Goal: Book appointment/travel/reservation

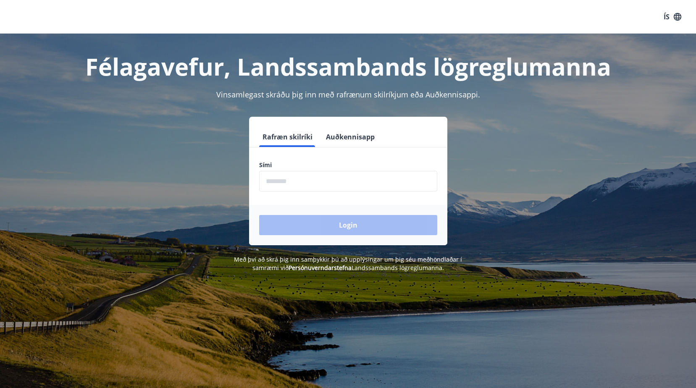
click at [268, 183] on input "phone" at bounding box center [348, 181] width 178 height 21
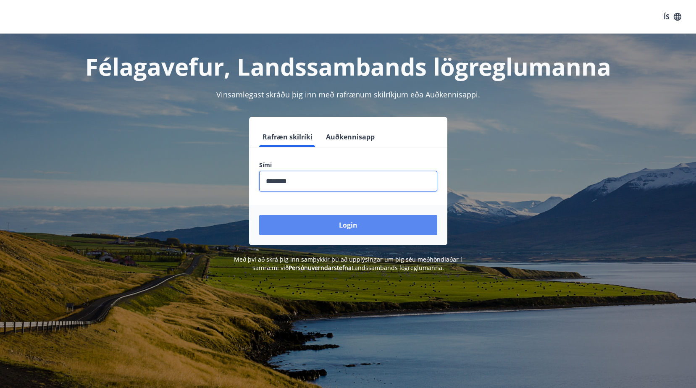
type input "********"
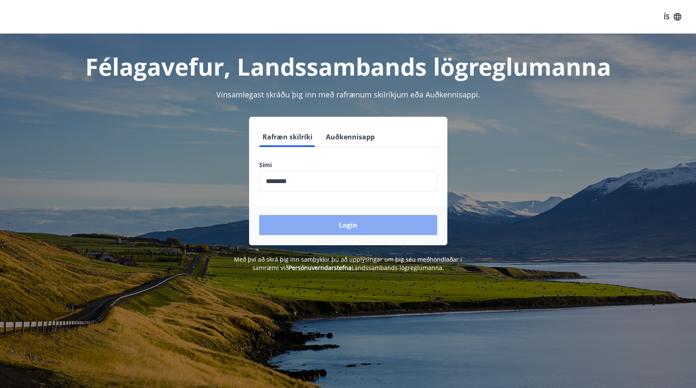
click at [354, 223] on button "Login" at bounding box center [348, 225] width 178 height 20
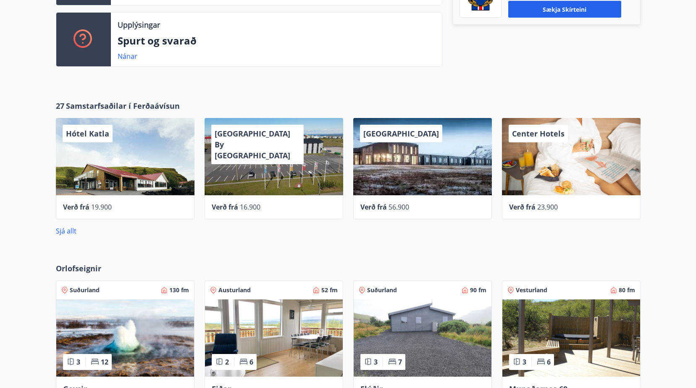
scroll to position [504, 0]
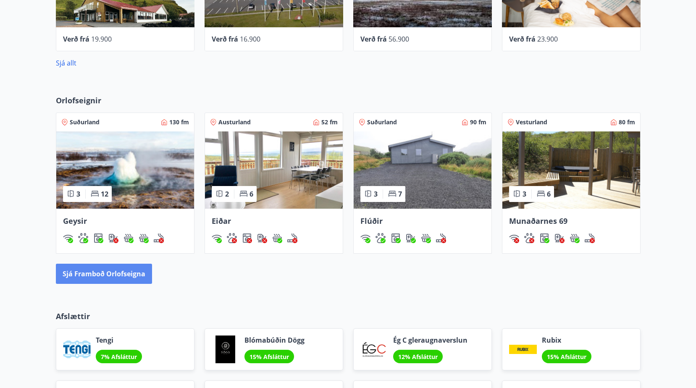
click at [103, 276] on button "Sjá framboð orlofseigna" at bounding box center [104, 274] width 96 height 20
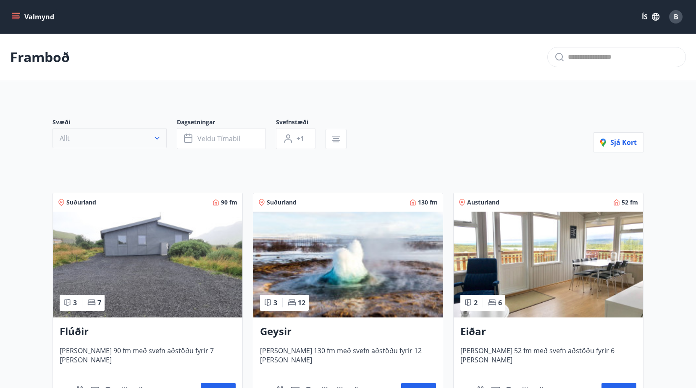
click at [159, 145] on button "Allt" at bounding box center [109, 138] width 114 height 20
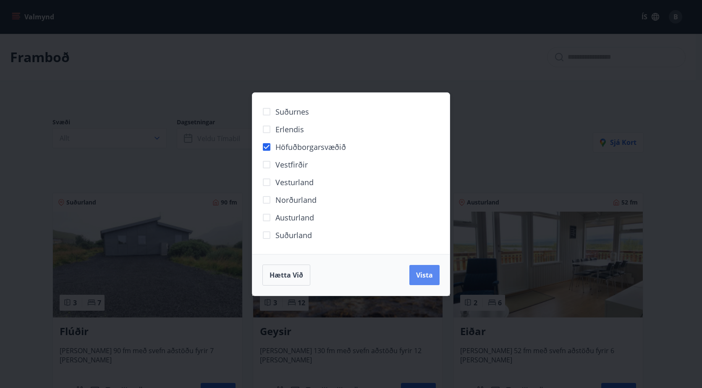
click at [425, 282] on button "Vista" at bounding box center [424, 275] width 30 height 20
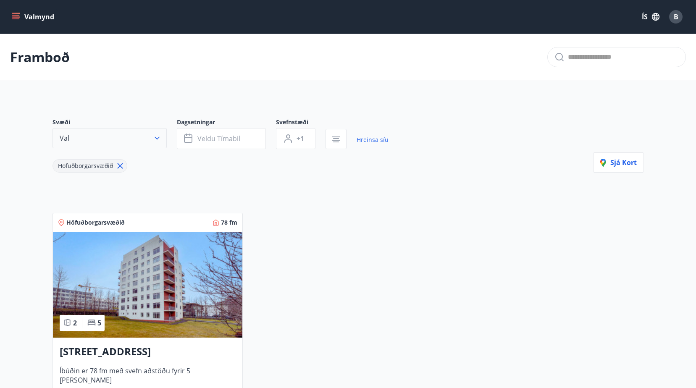
click at [158, 139] on icon "button" at bounding box center [157, 138] width 8 height 8
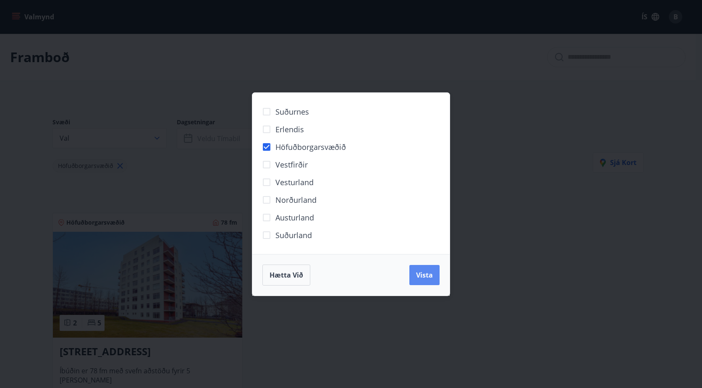
click at [423, 275] on span "Vista" at bounding box center [424, 274] width 17 height 9
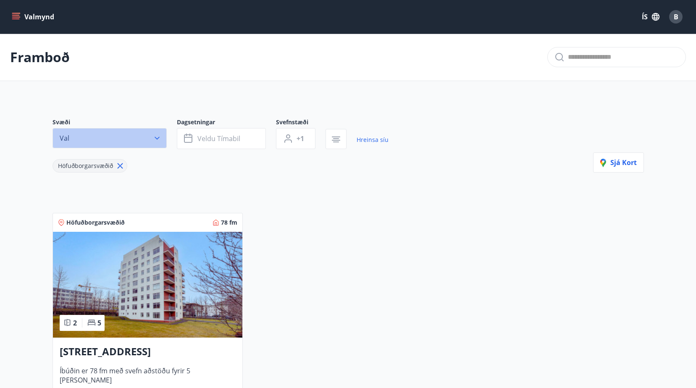
click at [164, 139] on button "Val" at bounding box center [109, 138] width 114 height 20
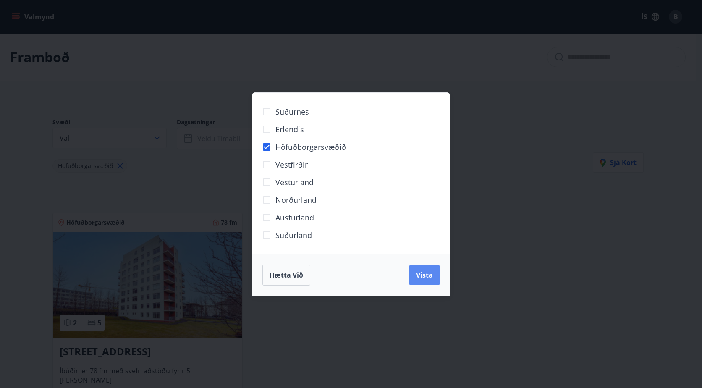
click at [422, 278] on span "Vista" at bounding box center [424, 274] width 17 height 9
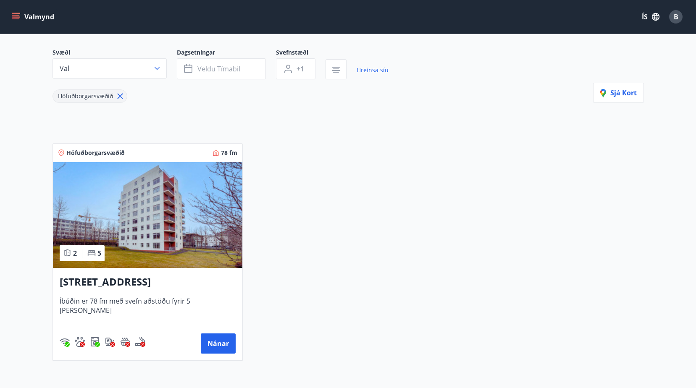
scroll to position [153, 0]
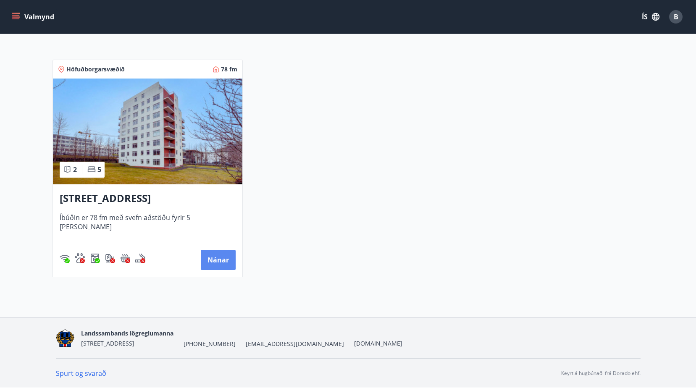
click at [214, 262] on button "Nánar" at bounding box center [218, 260] width 35 height 20
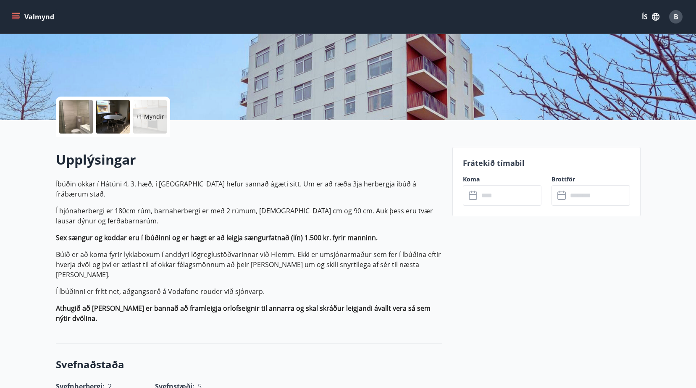
scroll to position [168, 0]
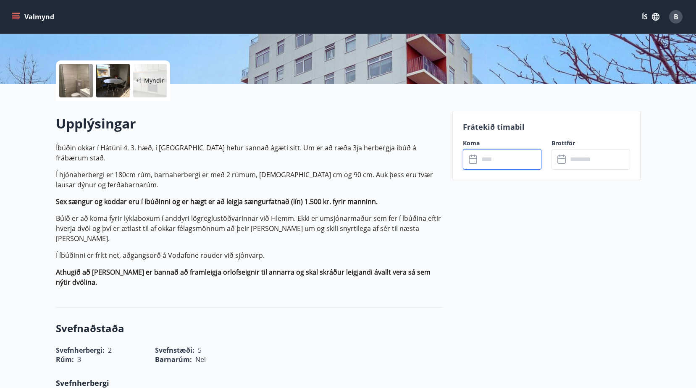
click at [496, 162] on input "text" at bounding box center [510, 159] width 63 height 21
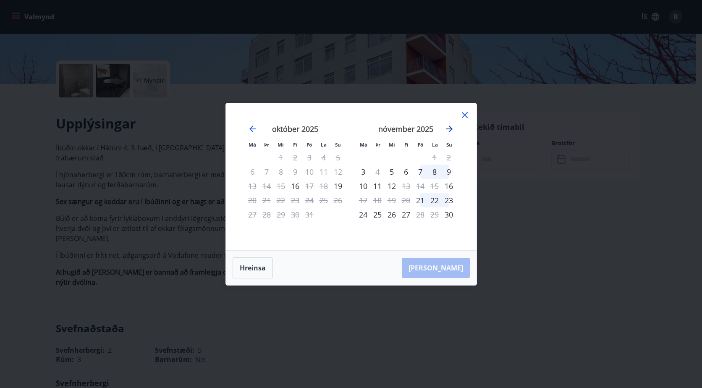
click at [451, 126] on icon "Move forward to switch to the next month." at bounding box center [449, 129] width 10 height 10
click at [256, 126] on icon "Move backward to switch to the previous month." at bounding box center [253, 129] width 10 height 10
click at [467, 114] on icon at bounding box center [465, 115] width 10 height 10
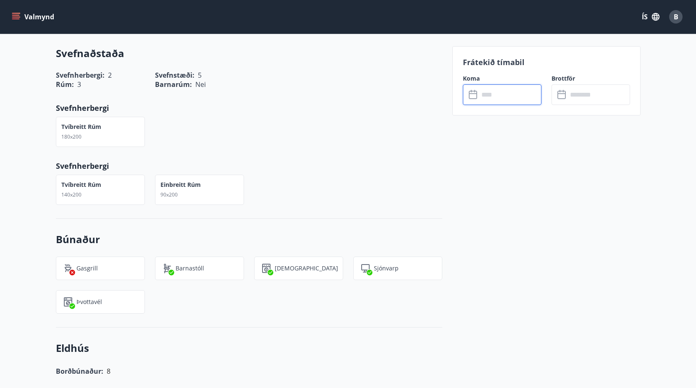
scroll to position [107, 0]
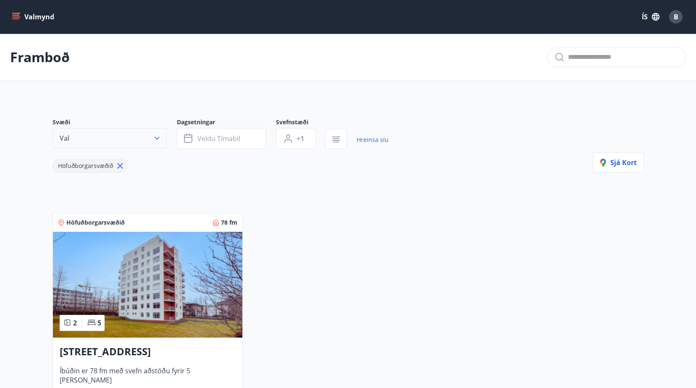
click at [155, 139] on icon "button" at bounding box center [157, 138] width 8 height 8
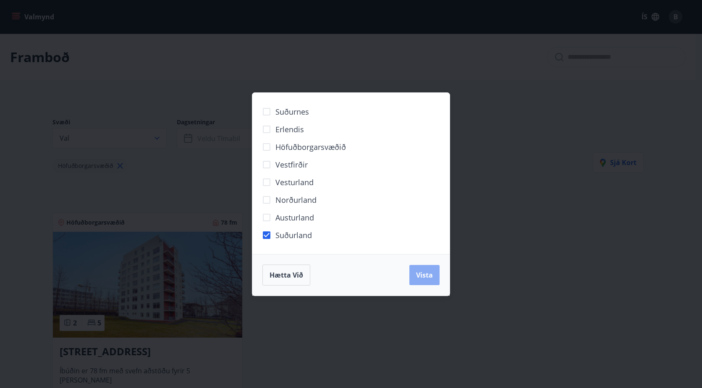
click at [427, 279] on span "Vista" at bounding box center [424, 274] width 17 height 9
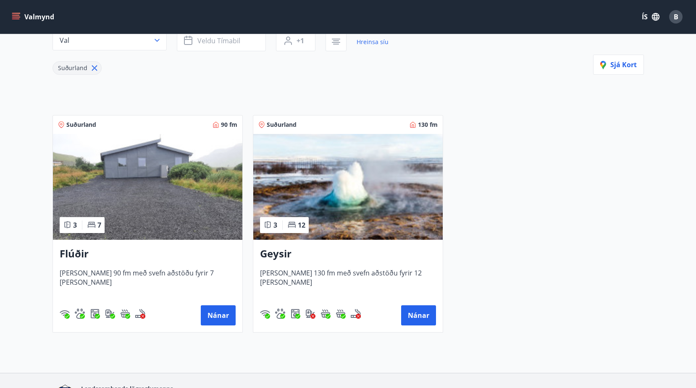
scroll to position [126, 0]
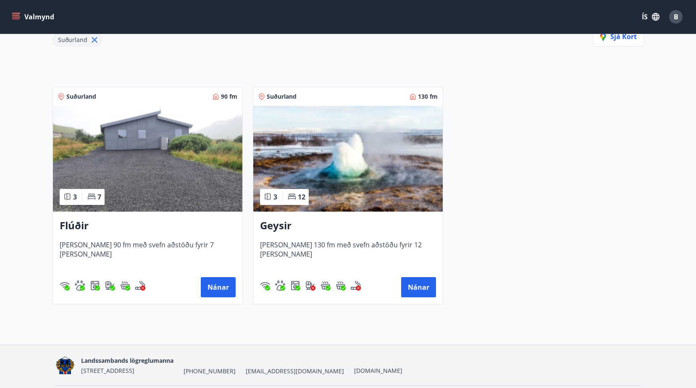
click at [134, 155] on img at bounding box center [147, 159] width 189 height 106
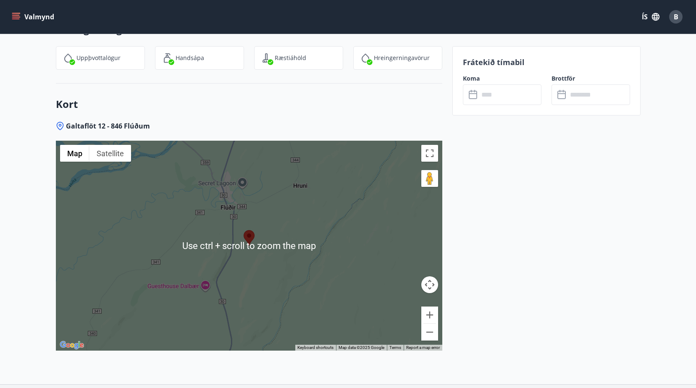
scroll to position [973, 0]
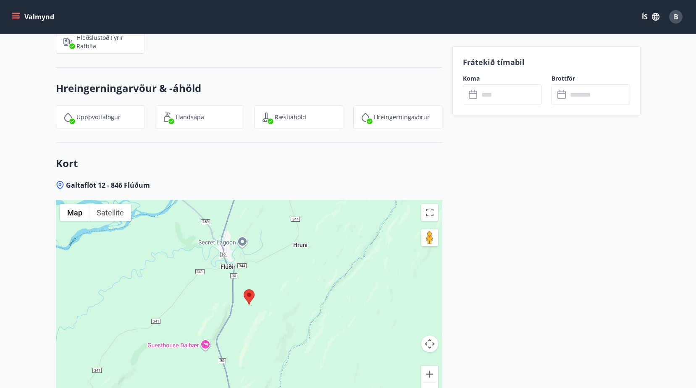
scroll to position [1, 0]
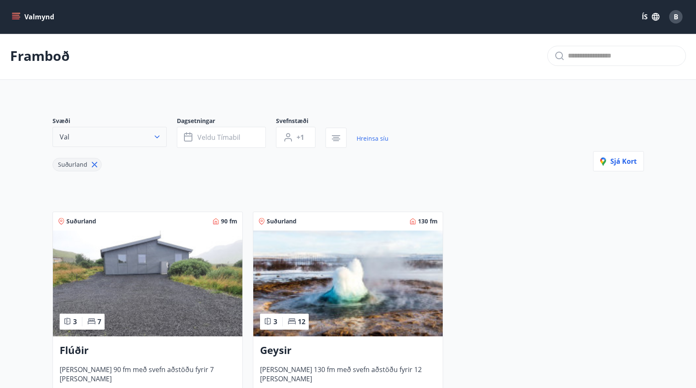
click at [155, 139] on icon "button" at bounding box center [157, 137] width 8 height 8
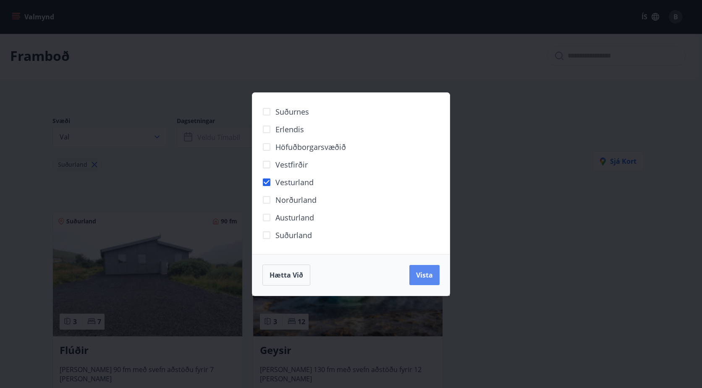
click at [424, 275] on span "Vista" at bounding box center [424, 274] width 17 height 9
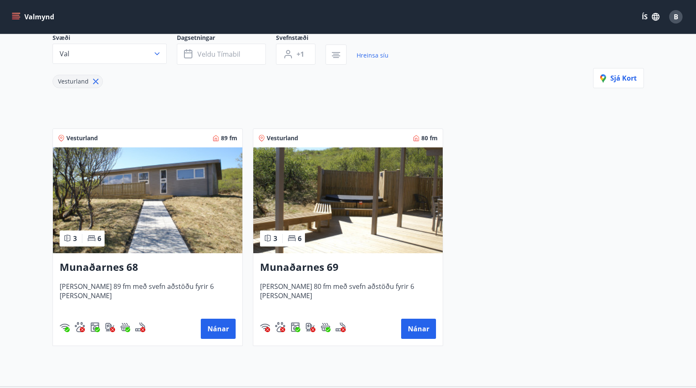
scroll to position [85, 0]
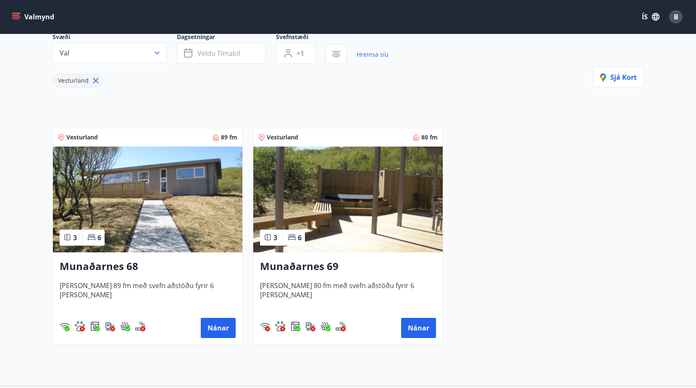
click at [333, 235] on img at bounding box center [347, 200] width 189 height 106
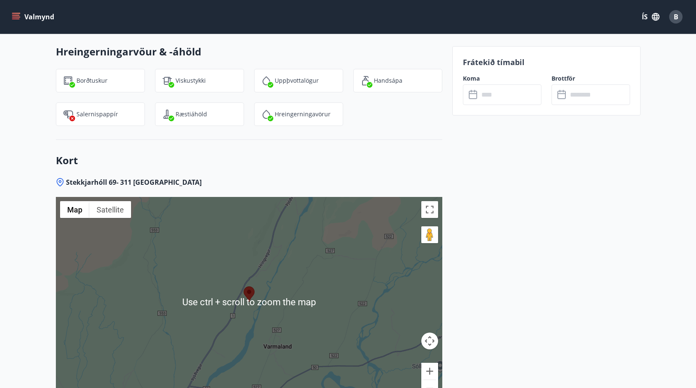
scroll to position [1289, 0]
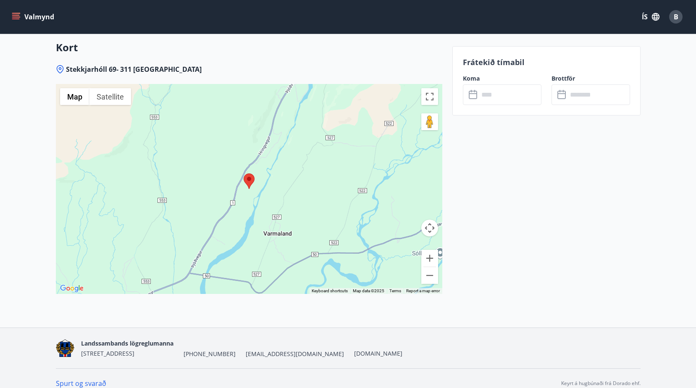
click at [427, 220] on button "Map camera controls" at bounding box center [429, 228] width 17 height 17
click at [432, 267] on button "Zoom out" at bounding box center [429, 275] width 17 height 17
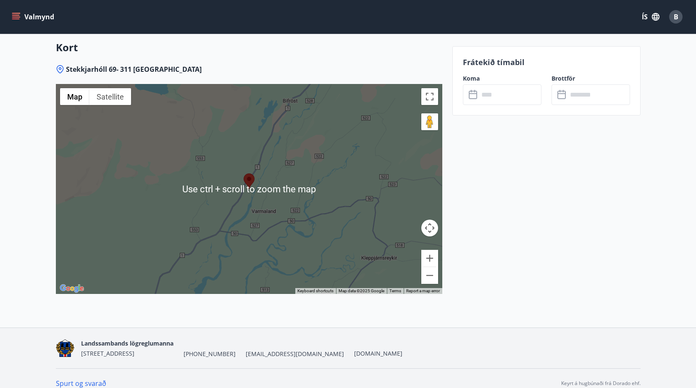
click at [223, 179] on div at bounding box center [249, 189] width 386 height 210
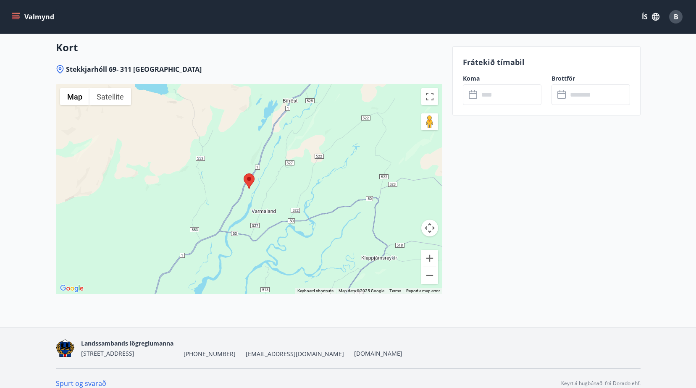
click at [249, 183] on div at bounding box center [249, 189] width 386 height 210
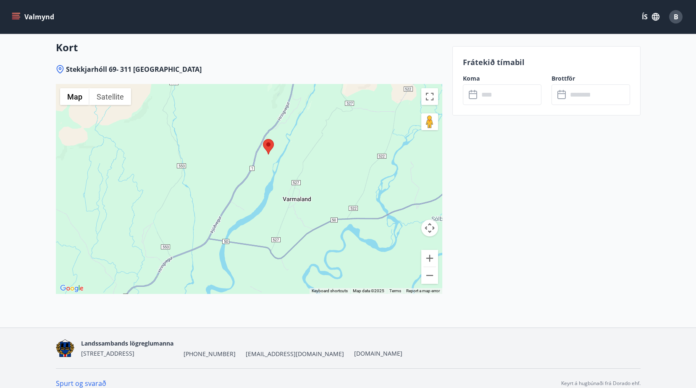
drag, startPoint x: 217, startPoint y: 274, endPoint x: 239, endPoint y: 236, distance: 44.0
click at [236, 241] on div at bounding box center [249, 189] width 386 height 210
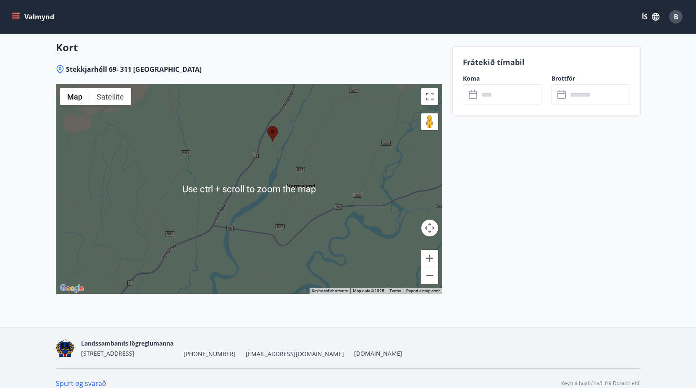
click at [212, 215] on div at bounding box center [249, 189] width 386 height 210
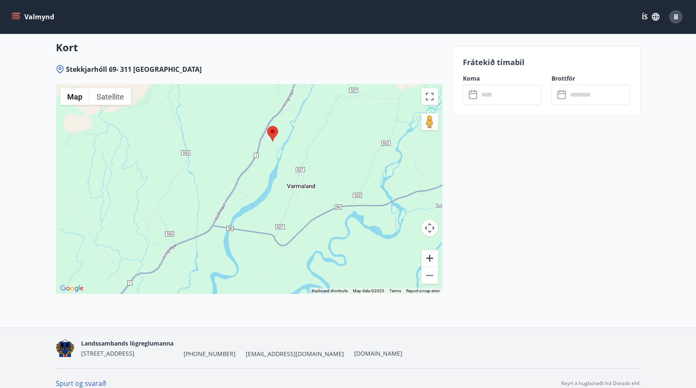
click at [432, 250] on button "Zoom in" at bounding box center [429, 258] width 17 height 17
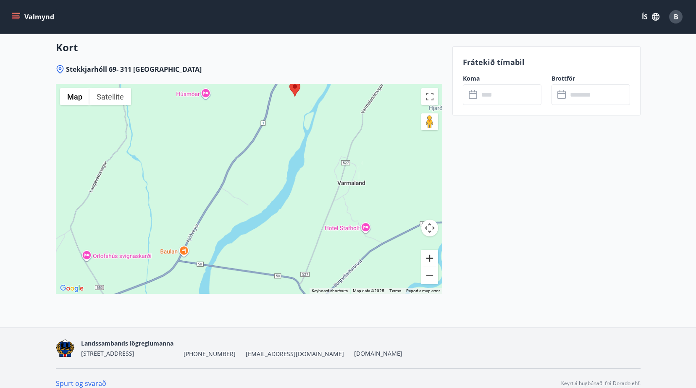
click at [432, 250] on button "Zoom in" at bounding box center [429, 258] width 17 height 17
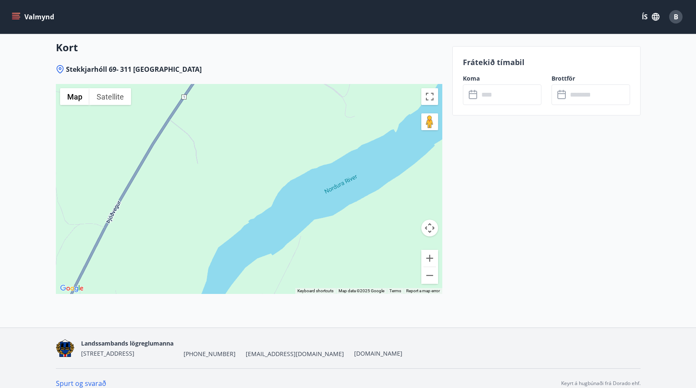
drag, startPoint x: 275, startPoint y: 256, endPoint x: 373, endPoint y: 94, distance: 189.0
click at [373, 94] on div at bounding box center [249, 189] width 386 height 210
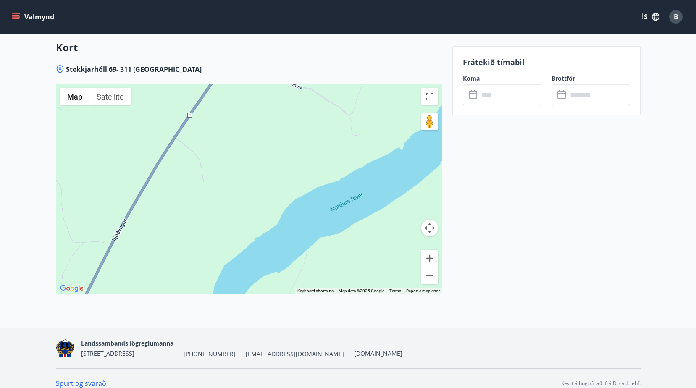
drag, startPoint x: 274, startPoint y: 170, endPoint x: 259, endPoint y: 267, distance: 98.5
click at [259, 267] on div at bounding box center [249, 189] width 386 height 210
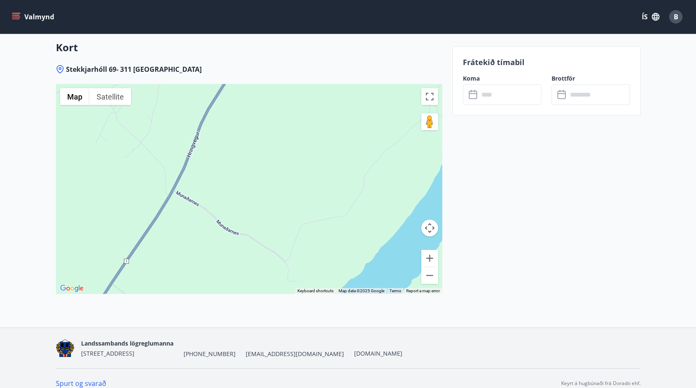
drag, startPoint x: 283, startPoint y: 178, endPoint x: 228, endPoint y: 262, distance: 100.5
click at [228, 262] on div at bounding box center [249, 189] width 386 height 210
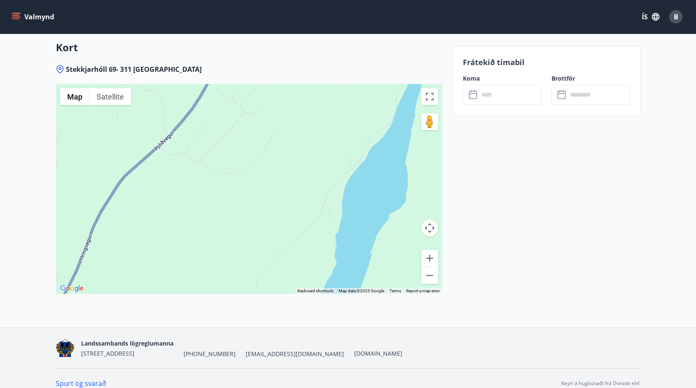
drag, startPoint x: 290, startPoint y: 178, endPoint x: 180, endPoint y: 285, distance: 154.1
click at [180, 285] on div "Stekkjarhóll 69- 311 Borgarnesi ← Move left → Move right ↑ Move up ↓ Move down …" at bounding box center [249, 196] width 386 height 263
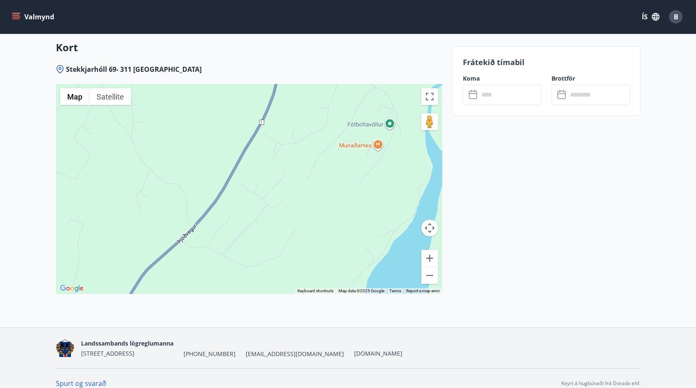
drag, startPoint x: 216, startPoint y: 204, endPoint x: 239, endPoint y: 300, distance: 98.2
click at [239, 300] on div "Stekkjarhóll 69- 311 Borgarnesi ← Move left → Move right ↑ Move up ↓ Move down …" at bounding box center [249, 196] width 386 height 263
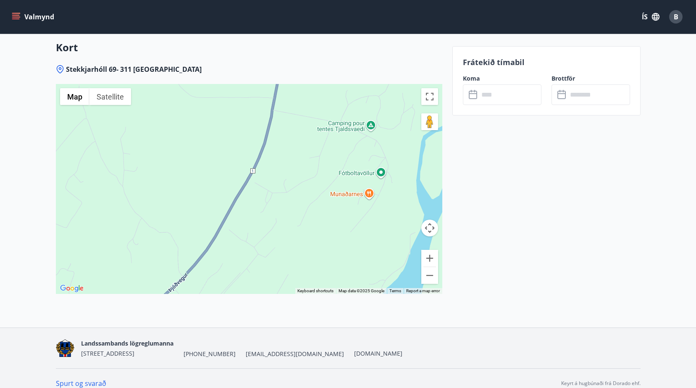
drag, startPoint x: 294, startPoint y: 206, endPoint x: 284, endPoint y: 254, distance: 49.2
click at [284, 254] on div at bounding box center [249, 189] width 386 height 210
drag, startPoint x: 291, startPoint y: 182, endPoint x: 259, endPoint y: 244, distance: 69.7
click at [259, 244] on div at bounding box center [249, 189] width 386 height 210
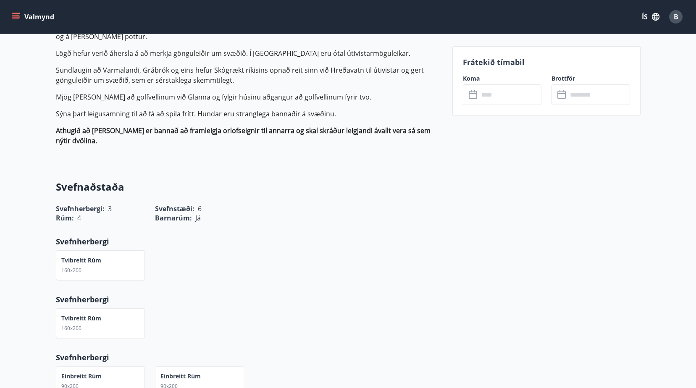
scroll to position [0, 0]
